Goal: Task Accomplishment & Management: Use online tool/utility

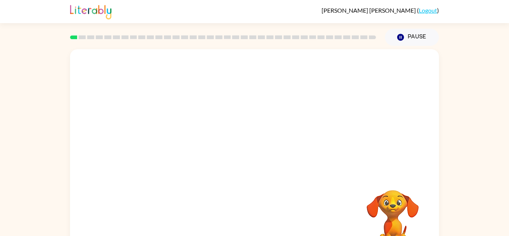
scroll to position [1, 0]
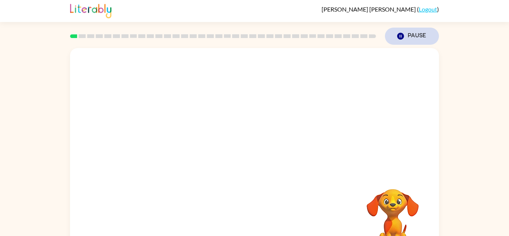
click at [409, 33] on button "Pause Pause" at bounding box center [412, 36] width 54 height 17
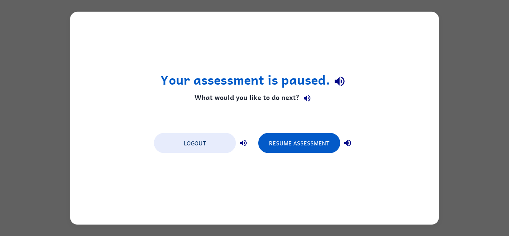
scroll to position [0, 0]
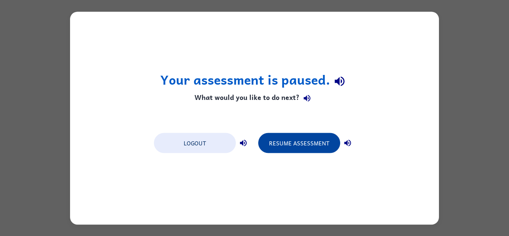
click at [306, 143] on button "Resume Assessment" at bounding box center [299, 143] width 82 height 20
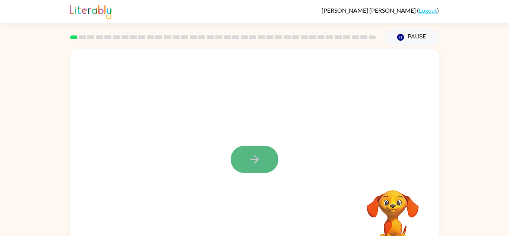
click at [262, 164] on button "button" at bounding box center [255, 159] width 48 height 27
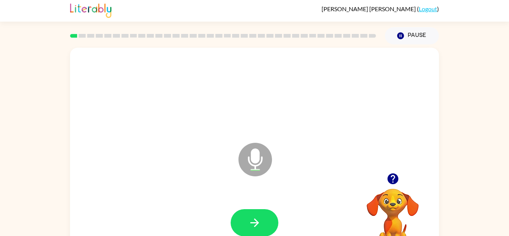
scroll to position [6, 0]
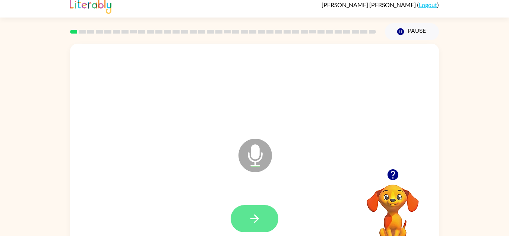
click at [262, 219] on button "button" at bounding box center [255, 218] width 48 height 27
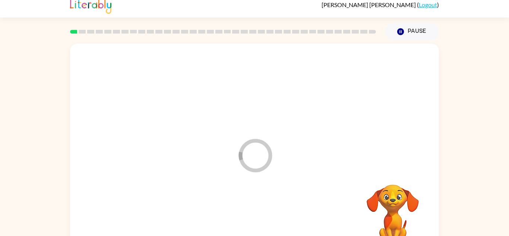
click at [263, 219] on div at bounding box center [254, 218] width 354 height 61
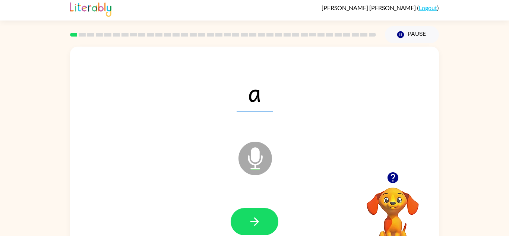
scroll to position [1, 0]
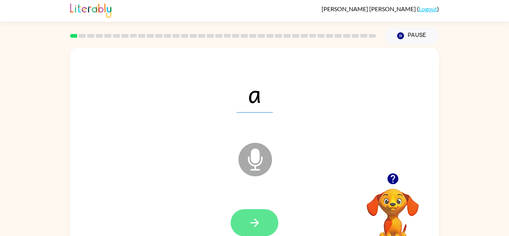
click at [267, 231] on button "button" at bounding box center [255, 222] width 48 height 27
click at [263, 222] on button "button" at bounding box center [255, 222] width 48 height 27
click at [266, 221] on button "button" at bounding box center [255, 222] width 48 height 27
click at [263, 231] on button "button" at bounding box center [255, 222] width 48 height 27
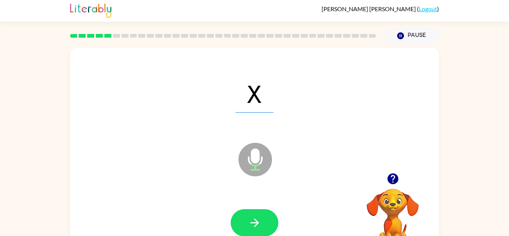
click at [263, 231] on button "button" at bounding box center [255, 222] width 48 height 27
click at [263, 231] on div at bounding box center [255, 222] width 48 height 27
click at [263, 231] on button "button" at bounding box center [255, 222] width 48 height 27
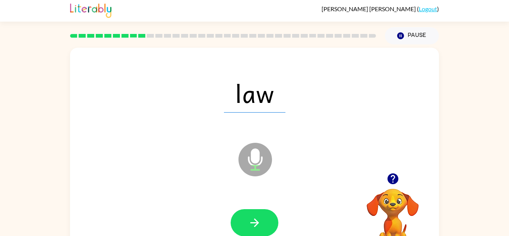
click at [263, 231] on button "button" at bounding box center [255, 222] width 48 height 27
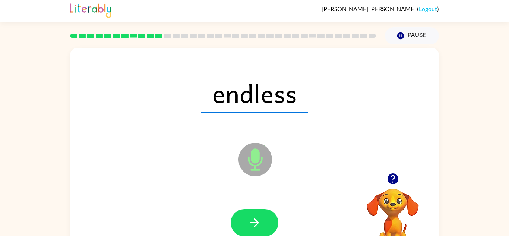
click at [263, 231] on button "button" at bounding box center [255, 222] width 48 height 27
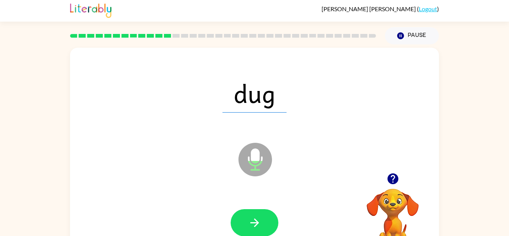
click at [263, 231] on button "button" at bounding box center [255, 222] width 48 height 27
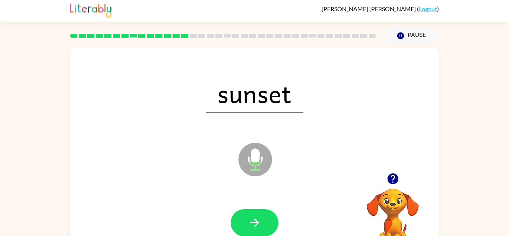
click at [263, 231] on button "button" at bounding box center [255, 222] width 48 height 27
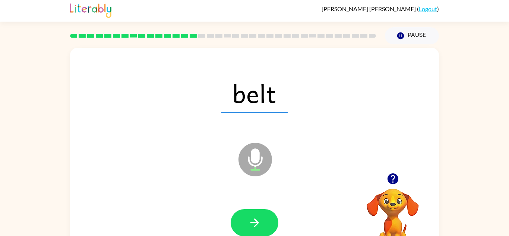
click at [263, 231] on button "button" at bounding box center [255, 222] width 48 height 27
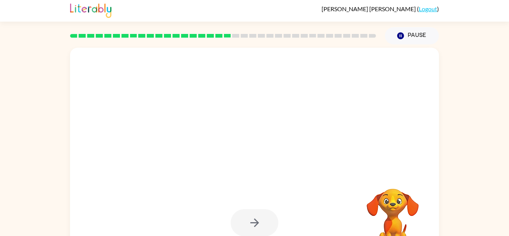
click at [263, 231] on div at bounding box center [255, 222] width 48 height 27
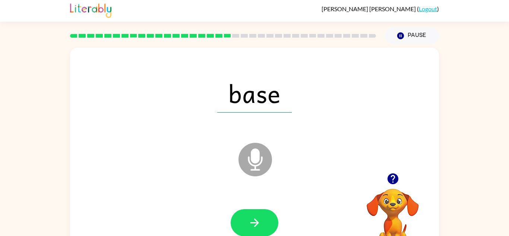
click at [263, 231] on button "button" at bounding box center [255, 222] width 48 height 27
click at [263, 231] on div at bounding box center [255, 222] width 48 height 27
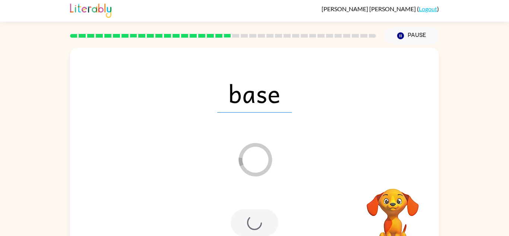
click at [263, 231] on div at bounding box center [255, 222] width 48 height 27
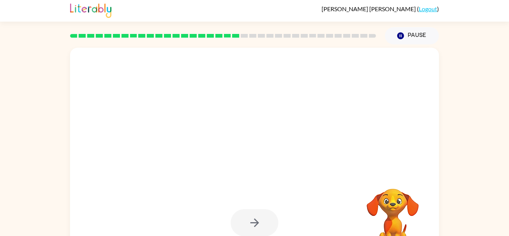
click at [263, 231] on div at bounding box center [255, 222] width 48 height 27
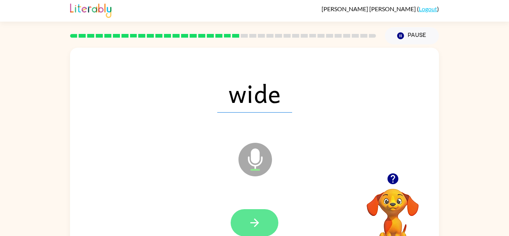
click at [260, 223] on icon "button" at bounding box center [254, 222] width 13 height 13
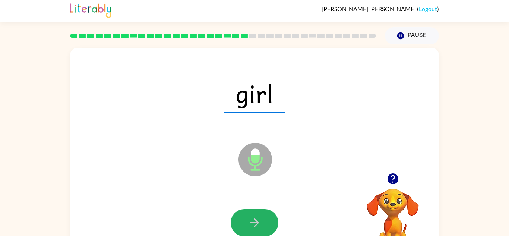
click at [260, 223] on icon "button" at bounding box center [254, 222] width 13 height 13
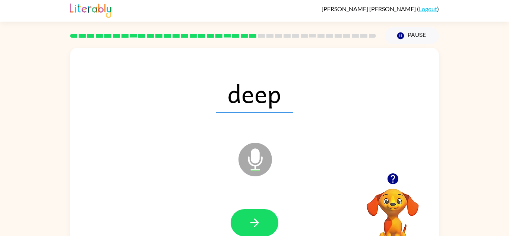
click at [260, 223] on icon "button" at bounding box center [254, 222] width 13 height 13
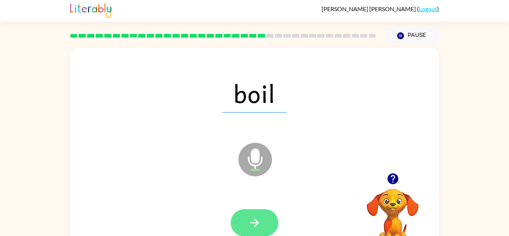
click at [260, 224] on icon "button" at bounding box center [254, 222] width 13 height 13
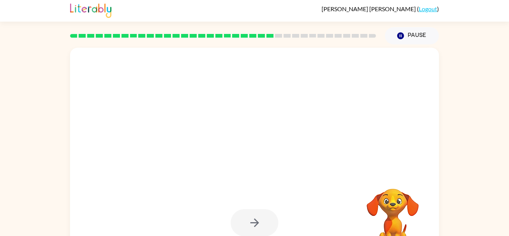
click at [260, 224] on div at bounding box center [255, 222] width 48 height 27
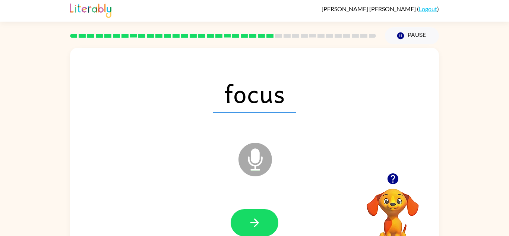
click at [260, 224] on icon "button" at bounding box center [254, 222] width 13 height 13
click at [260, 224] on div at bounding box center [255, 222] width 48 height 27
click at [260, 224] on icon "button" at bounding box center [254, 222] width 13 height 13
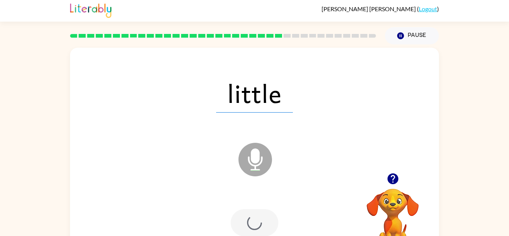
click at [260, 224] on div at bounding box center [255, 222] width 48 height 27
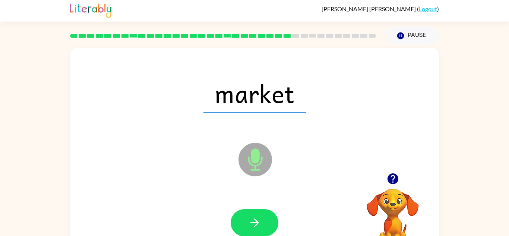
click at [260, 224] on icon "button" at bounding box center [254, 222] width 13 height 13
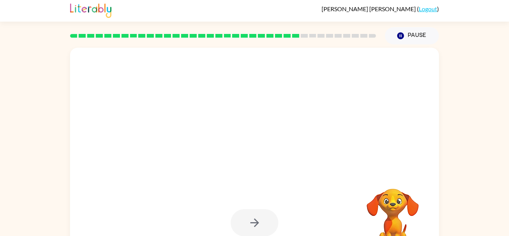
click at [260, 224] on div at bounding box center [255, 222] width 48 height 27
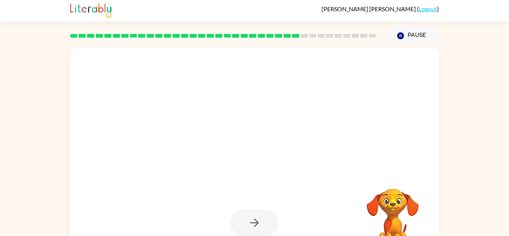
click at [260, 224] on div at bounding box center [255, 222] width 48 height 27
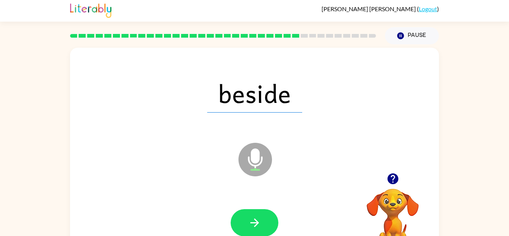
click at [260, 224] on icon "button" at bounding box center [254, 222] width 13 height 13
click at [260, 224] on div at bounding box center [255, 222] width 48 height 27
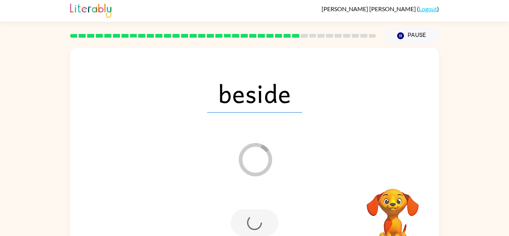
click at [260, 224] on div at bounding box center [255, 222] width 48 height 27
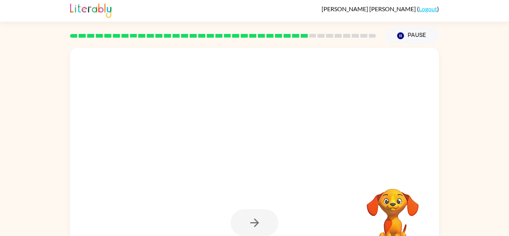
click at [260, 224] on div at bounding box center [255, 222] width 48 height 27
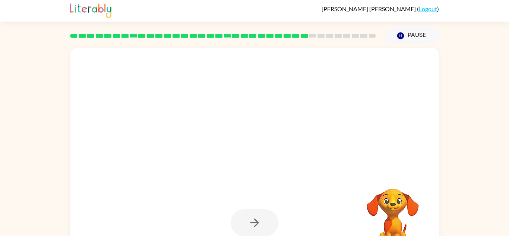
click at [260, 224] on div at bounding box center [255, 222] width 48 height 27
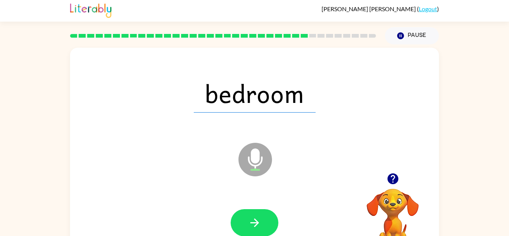
click at [260, 224] on icon "button" at bounding box center [254, 222] width 13 height 13
click at [260, 224] on div at bounding box center [255, 222] width 48 height 27
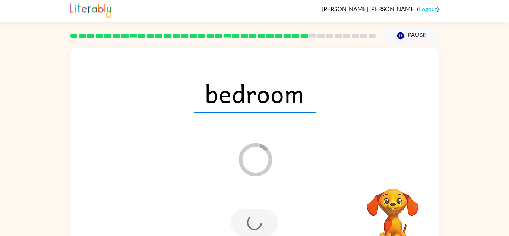
click at [260, 224] on div at bounding box center [255, 222] width 48 height 27
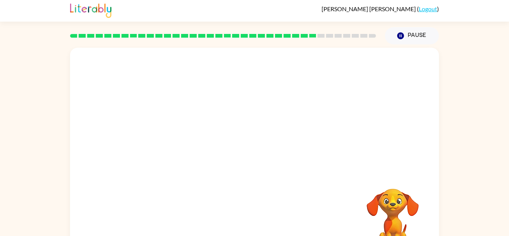
click at [260, 224] on div "Your browser must support playing .mp4 files to use Literably. Please try using…" at bounding box center [254, 154] width 369 height 213
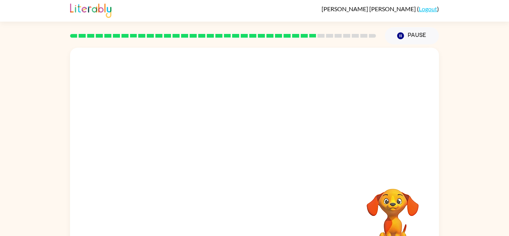
click at [260, 224] on div "Your browser must support playing .mp4 files to use Literably. Please try using…" at bounding box center [254, 154] width 369 height 213
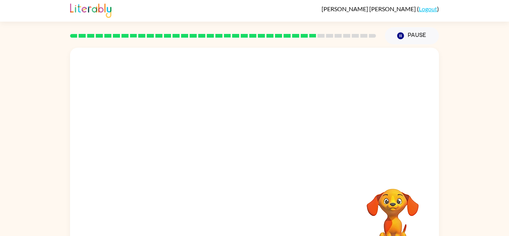
click at [260, 224] on div "Your browser must support playing .mp4 files to use Literably. Please try using…" at bounding box center [254, 154] width 369 height 213
click at [260, 227] on div "Your browser must support playing .mp4 files to use Literably. Please try using…" at bounding box center [254, 154] width 369 height 213
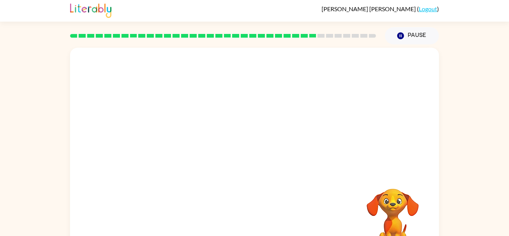
click at [261, 229] on div "Your browser must support playing .mp4 files to use Literably. Please try using…" at bounding box center [254, 154] width 369 height 213
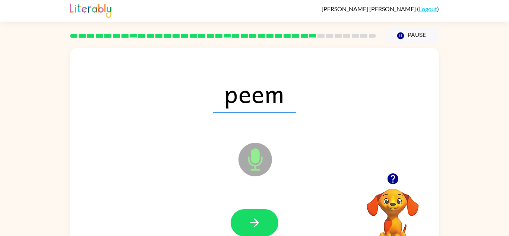
click at [257, 217] on icon "button" at bounding box center [254, 222] width 13 height 13
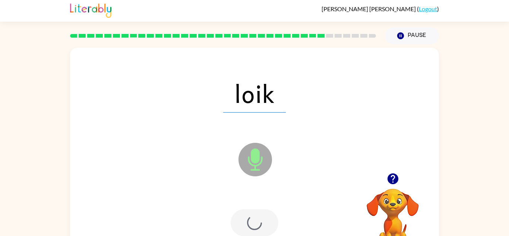
click at [257, 217] on div at bounding box center [255, 222] width 48 height 27
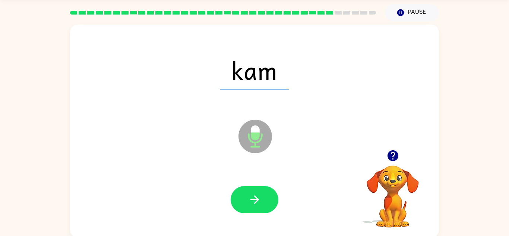
scroll to position [26, 0]
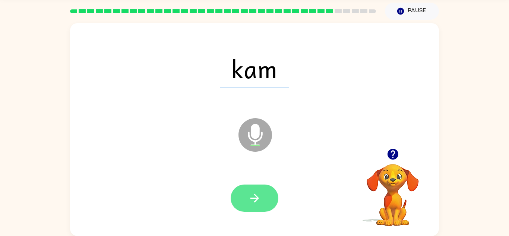
click at [270, 199] on button "button" at bounding box center [255, 197] width 48 height 27
click at [264, 204] on button "button" at bounding box center [255, 197] width 48 height 27
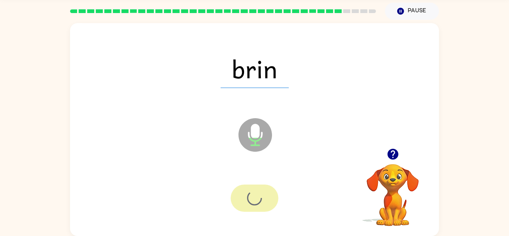
click at [264, 204] on div at bounding box center [255, 197] width 48 height 27
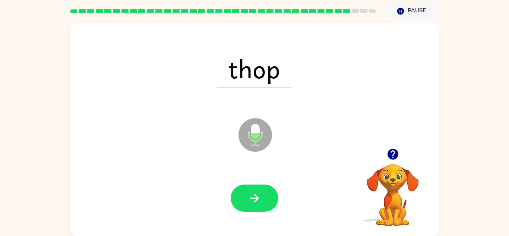
click at [264, 204] on button "button" at bounding box center [255, 197] width 48 height 27
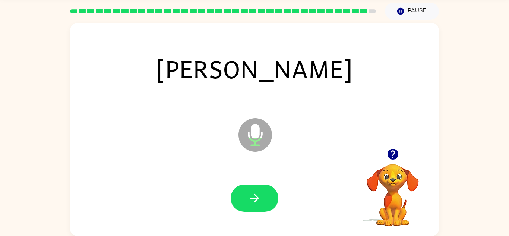
click at [264, 204] on button "button" at bounding box center [255, 197] width 48 height 27
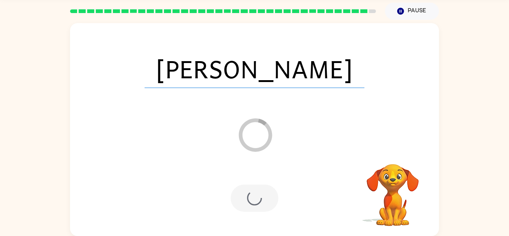
scroll to position [13, 0]
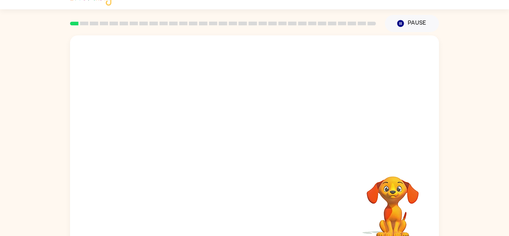
scroll to position [26, 0]
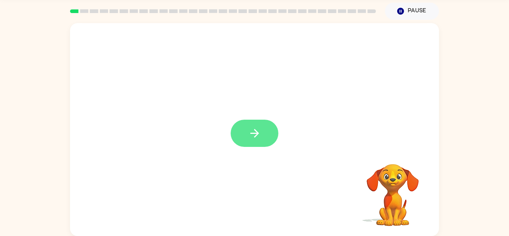
click at [257, 131] on icon "button" at bounding box center [254, 133] width 13 height 13
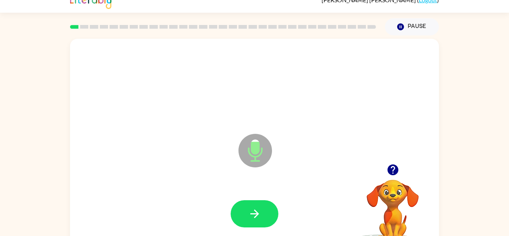
scroll to position [12, 0]
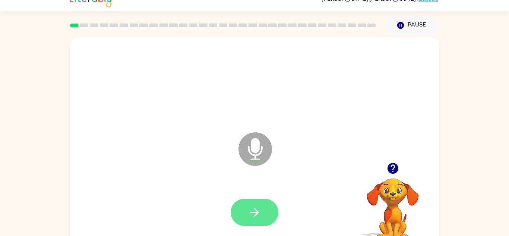
click at [250, 222] on button "button" at bounding box center [255, 212] width 48 height 27
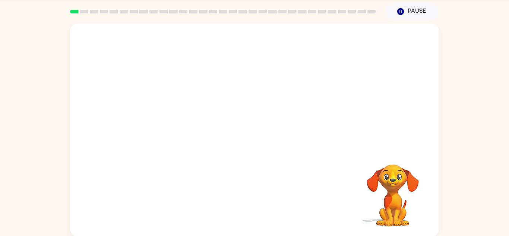
scroll to position [26, 0]
click at [427, 11] on button "Pause Pause" at bounding box center [412, 11] width 54 height 17
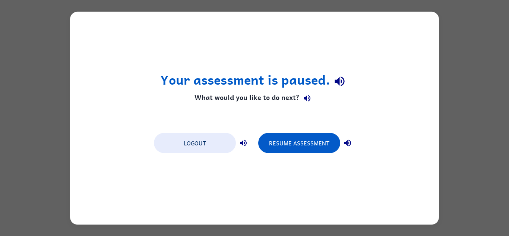
scroll to position [0, 0]
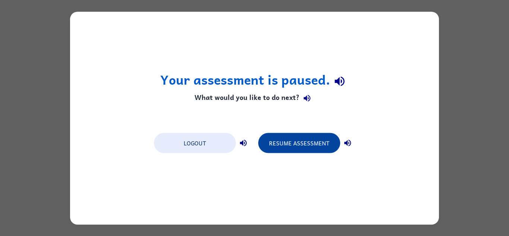
click at [306, 151] on button "Resume Assessment" at bounding box center [299, 143] width 82 height 20
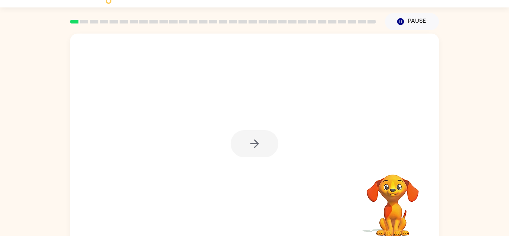
scroll to position [15, 0]
click at [258, 123] on div at bounding box center [254, 140] width 369 height 213
click at [244, 152] on div at bounding box center [255, 144] width 48 height 27
click at [256, 151] on div at bounding box center [255, 144] width 48 height 27
click at [248, 137] on div at bounding box center [255, 144] width 48 height 27
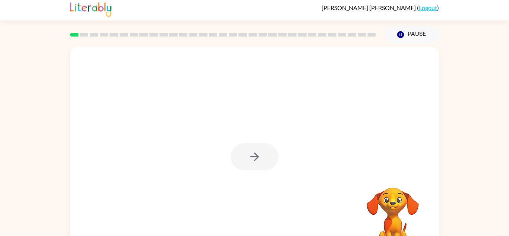
scroll to position [14, 0]
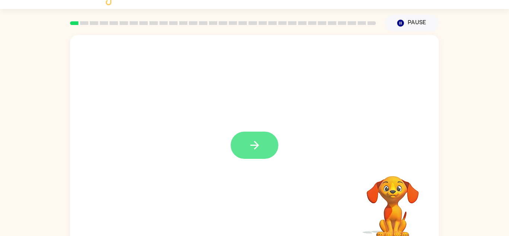
click at [255, 142] on icon "button" at bounding box center [254, 145] width 13 height 13
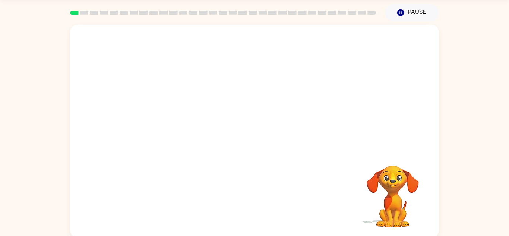
scroll to position [26, 0]
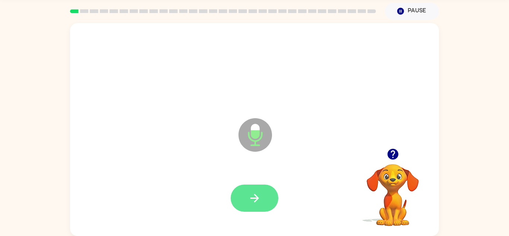
click at [241, 202] on button "button" at bounding box center [255, 197] width 48 height 27
click at [263, 197] on button "button" at bounding box center [255, 197] width 48 height 27
click at [258, 195] on icon "button" at bounding box center [254, 197] width 13 height 13
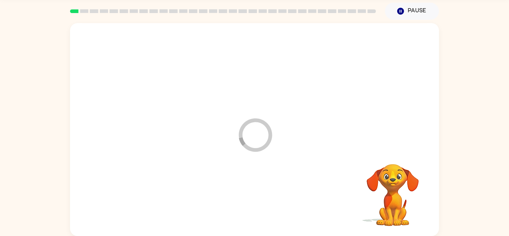
click at [257, 197] on div at bounding box center [254, 198] width 354 height 61
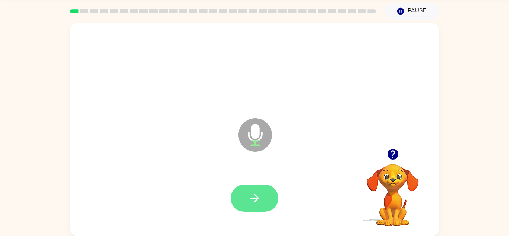
click at [265, 204] on button "button" at bounding box center [255, 197] width 48 height 27
click at [239, 209] on button "button" at bounding box center [255, 197] width 48 height 27
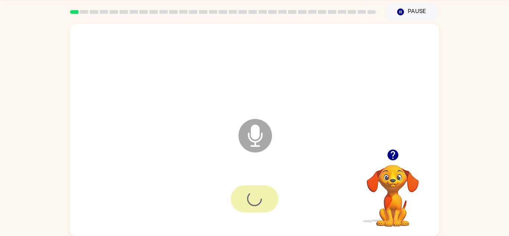
scroll to position [23, 0]
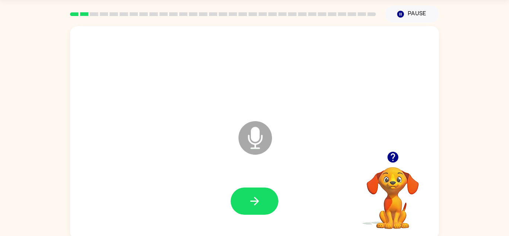
click at [250, 186] on div at bounding box center [254, 201] width 354 height 61
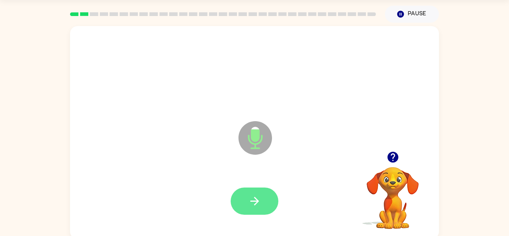
click at [257, 196] on icon "button" at bounding box center [254, 200] width 13 height 13
click at [257, 190] on button "button" at bounding box center [255, 200] width 48 height 27
click at [261, 204] on button "button" at bounding box center [255, 200] width 48 height 27
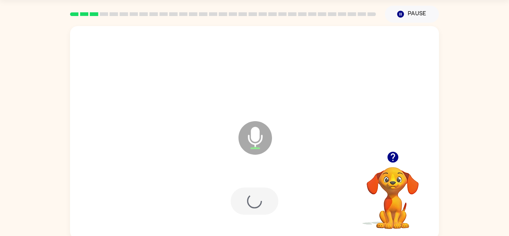
click at [259, 212] on div at bounding box center [255, 200] width 48 height 27
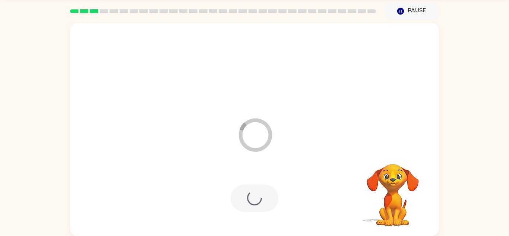
click at [264, 193] on div at bounding box center [255, 197] width 48 height 27
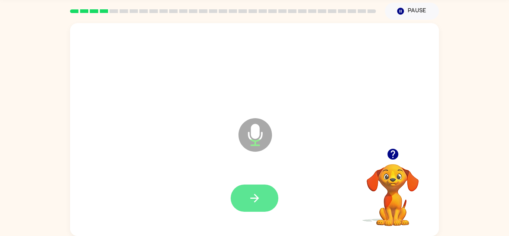
click at [244, 195] on button "button" at bounding box center [255, 197] width 48 height 27
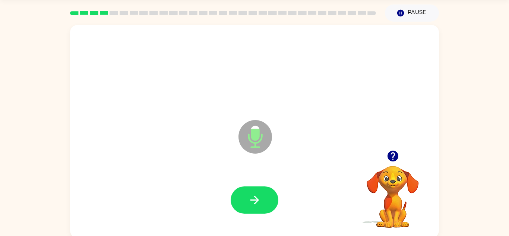
scroll to position [22, 0]
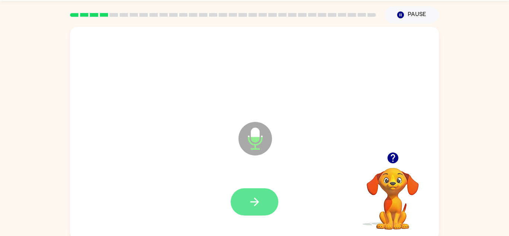
click at [239, 198] on button "button" at bounding box center [255, 201] width 48 height 27
click at [247, 199] on button "button" at bounding box center [255, 201] width 48 height 27
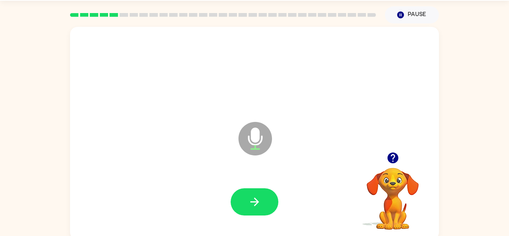
click at [393, 160] on icon "button" at bounding box center [392, 157] width 11 height 11
click at [397, 162] on video "Your browser must support playing .mp4 files to use Literably. Please try using…" at bounding box center [392, 193] width 74 height 74
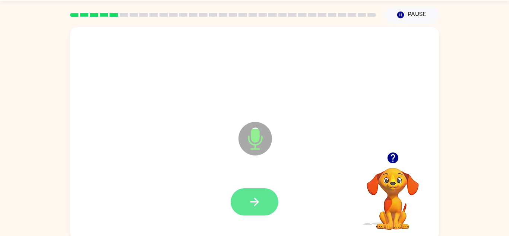
click at [263, 204] on button "button" at bounding box center [255, 201] width 48 height 27
click at [244, 213] on button "button" at bounding box center [255, 201] width 48 height 27
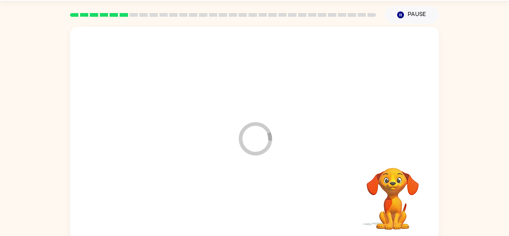
click at [239, 199] on div at bounding box center [254, 201] width 354 height 61
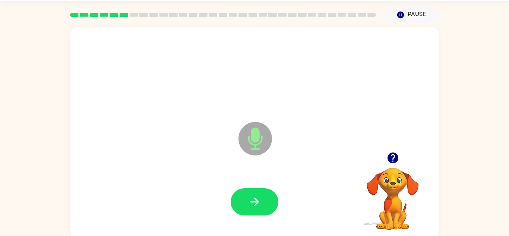
click at [393, 159] on icon "button" at bounding box center [392, 157] width 13 height 13
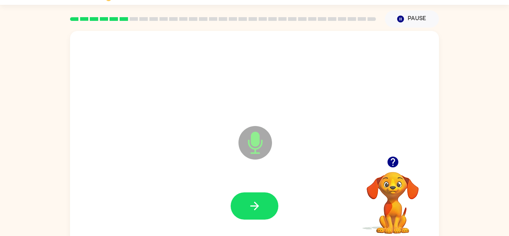
scroll to position [18, 0]
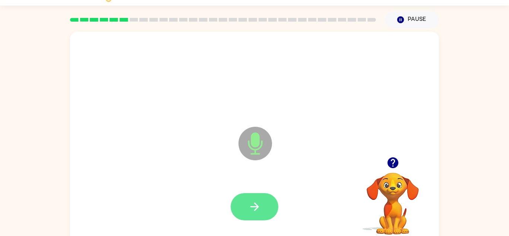
click at [253, 203] on icon "button" at bounding box center [254, 206] width 13 height 13
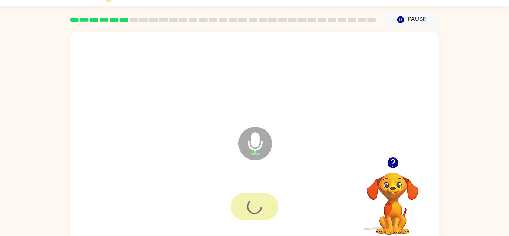
click at [242, 212] on div at bounding box center [255, 206] width 48 height 27
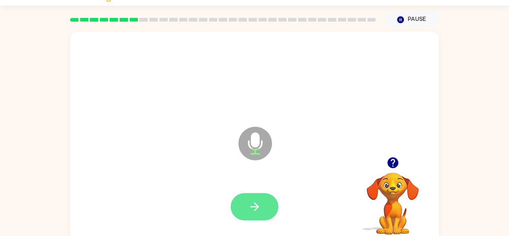
click at [246, 207] on button "button" at bounding box center [255, 206] width 48 height 27
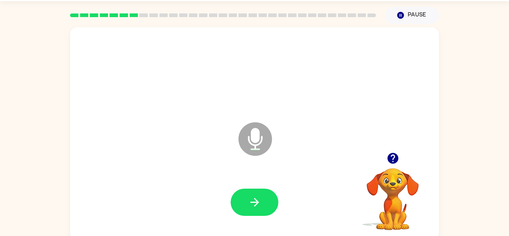
scroll to position [21, 0]
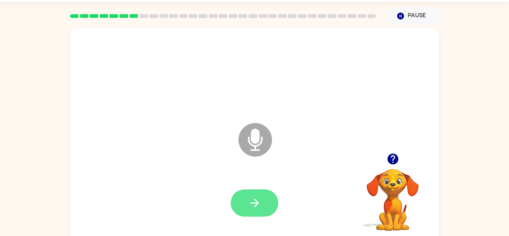
click at [239, 200] on button "button" at bounding box center [255, 202] width 48 height 27
click at [257, 195] on button "button" at bounding box center [255, 202] width 48 height 27
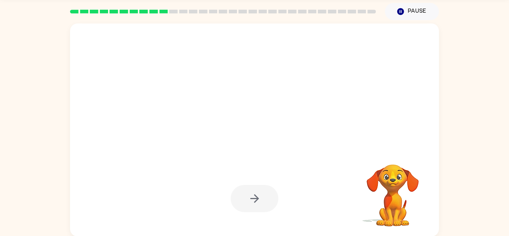
scroll to position [26, 0]
click at [235, 117] on div at bounding box center [236, 116] width 318 height 27
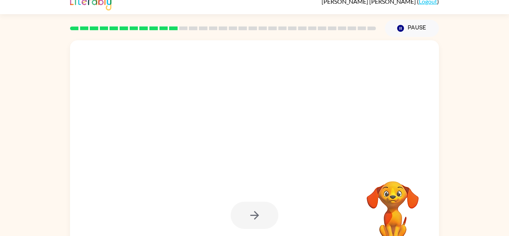
scroll to position [0, 0]
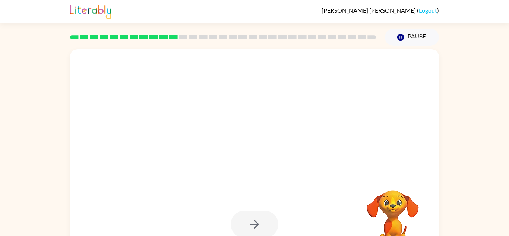
click at [275, 159] on div at bounding box center [254, 155] width 369 height 213
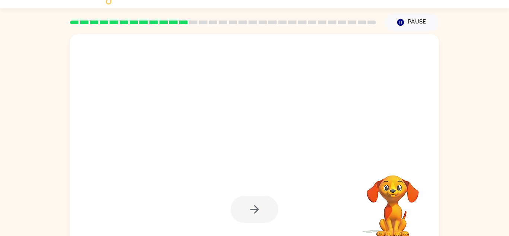
click at [259, 208] on div at bounding box center [255, 209] width 48 height 27
click at [247, 206] on div at bounding box center [255, 209] width 48 height 27
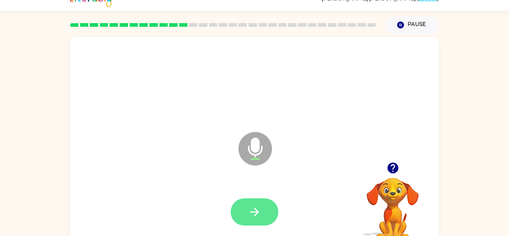
click at [264, 217] on button "button" at bounding box center [255, 211] width 48 height 27
click at [276, 210] on div at bounding box center [255, 211] width 48 height 27
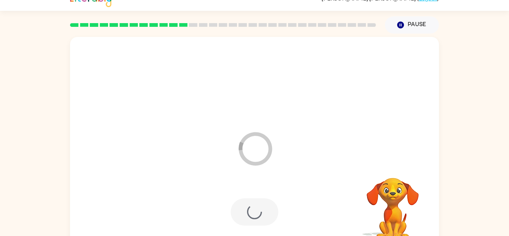
click at [268, 215] on div at bounding box center [255, 211] width 48 height 27
click at [271, 216] on div at bounding box center [255, 211] width 48 height 27
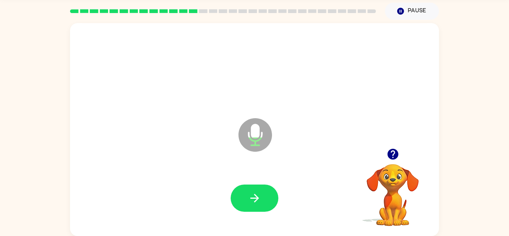
click at [256, 216] on div at bounding box center [254, 198] width 354 height 61
click at [261, 209] on button "button" at bounding box center [255, 197] width 48 height 27
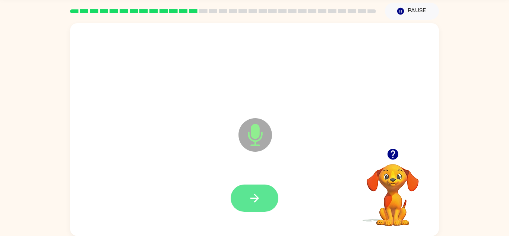
click at [261, 202] on icon "button" at bounding box center [254, 197] width 13 height 13
click at [260, 200] on icon "button" at bounding box center [254, 197] width 13 height 13
click at [262, 202] on button "button" at bounding box center [255, 197] width 48 height 27
click at [256, 200] on icon "button" at bounding box center [254, 198] width 9 height 9
click at [253, 197] on icon "button" at bounding box center [254, 197] width 13 height 13
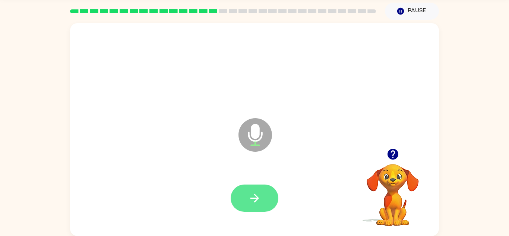
click at [267, 196] on button "button" at bounding box center [255, 197] width 48 height 27
click at [265, 195] on button "button" at bounding box center [255, 197] width 48 height 27
click at [256, 201] on icon "button" at bounding box center [254, 198] width 9 height 9
click at [257, 195] on icon "button" at bounding box center [254, 197] width 13 height 13
click at [268, 201] on button "button" at bounding box center [255, 197] width 48 height 27
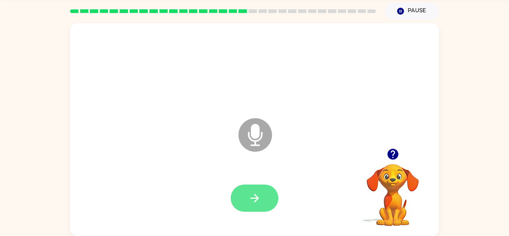
click at [267, 195] on button "button" at bounding box center [255, 197] width 48 height 27
click at [259, 200] on icon "button" at bounding box center [254, 197] width 13 height 13
click at [262, 197] on button "button" at bounding box center [255, 197] width 48 height 27
click at [263, 211] on button "button" at bounding box center [255, 197] width 48 height 27
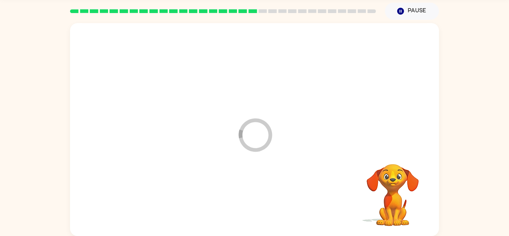
click at [266, 197] on div at bounding box center [254, 198] width 354 height 61
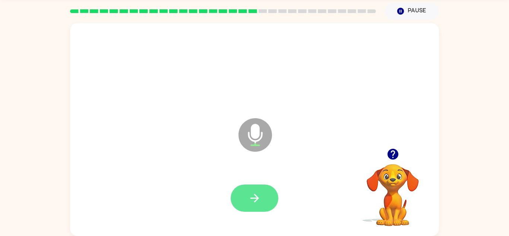
click at [270, 188] on button "button" at bounding box center [255, 197] width 48 height 27
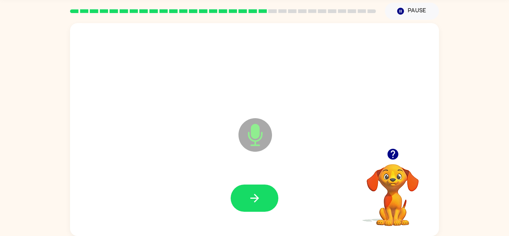
click at [262, 192] on button "button" at bounding box center [255, 197] width 48 height 27
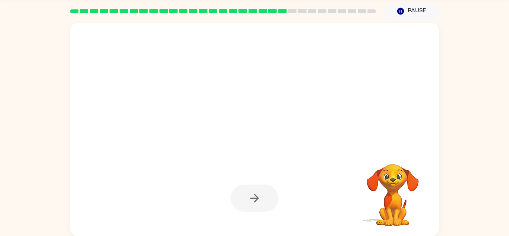
click at [262, 192] on div at bounding box center [255, 197] width 48 height 27
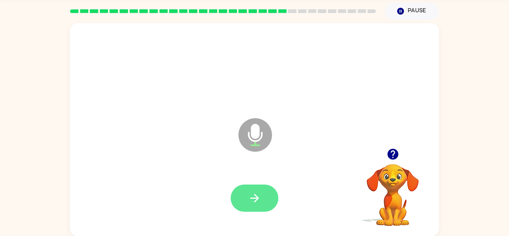
click at [258, 197] on icon "button" at bounding box center [254, 198] width 9 height 9
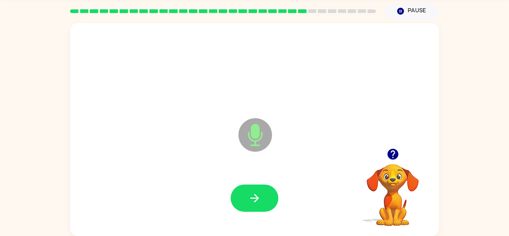
click at [258, 197] on icon "button" at bounding box center [254, 198] width 9 height 9
click at [260, 204] on icon "button" at bounding box center [254, 197] width 13 height 13
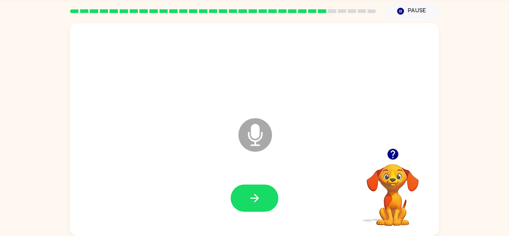
click at [258, 197] on icon "button" at bounding box center [254, 198] width 9 height 9
click at [258, 197] on div at bounding box center [255, 197] width 48 height 27
click at [258, 197] on icon "button" at bounding box center [254, 198] width 9 height 9
click at [248, 194] on icon "button" at bounding box center [254, 197] width 13 height 13
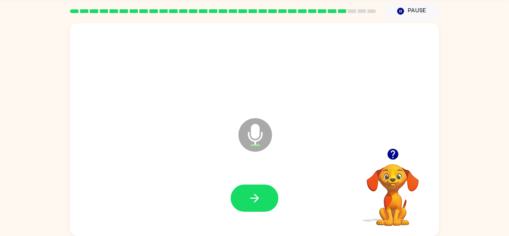
click at [248, 194] on icon "button" at bounding box center [254, 197] width 13 height 13
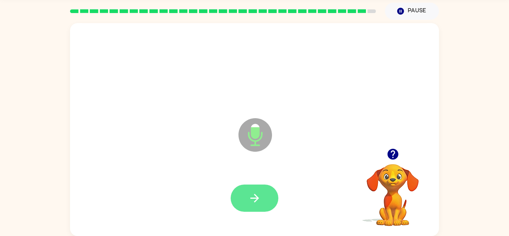
click at [248, 196] on icon "button" at bounding box center [254, 197] width 13 height 13
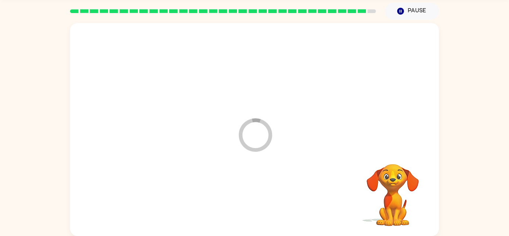
click at [248, 196] on div at bounding box center [254, 198] width 354 height 61
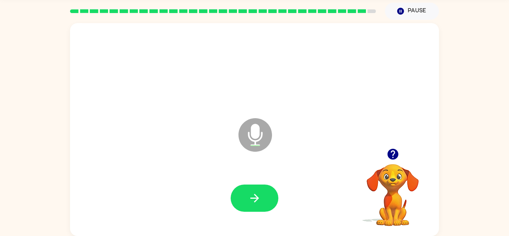
click at [248, 196] on icon "button" at bounding box center [254, 197] width 13 height 13
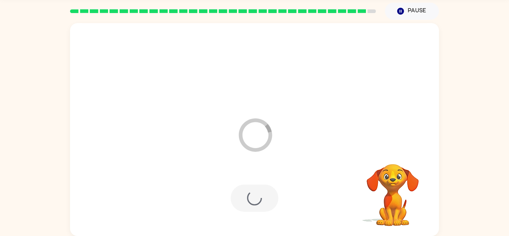
scroll to position [13, 0]
